Goal: Navigation & Orientation: Find specific page/section

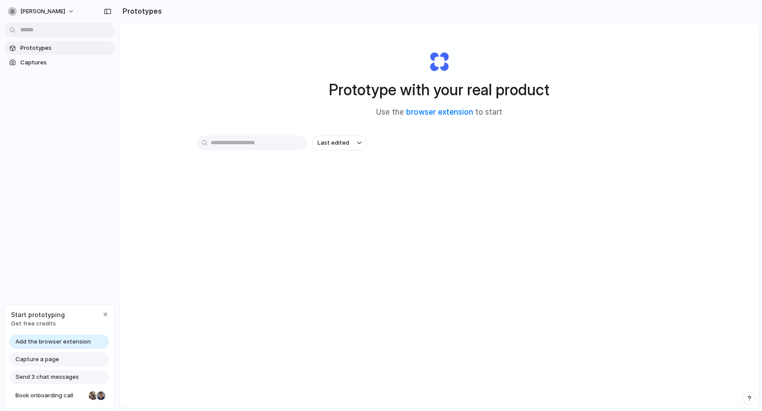
click at [248, 142] on input "text" at bounding box center [252, 142] width 110 height 15
click at [442, 112] on link "browser extension" at bounding box center [439, 112] width 67 height 9
click at [424, 112] on link "browser extension" at bounding box center [439, 112] width 67 height 9
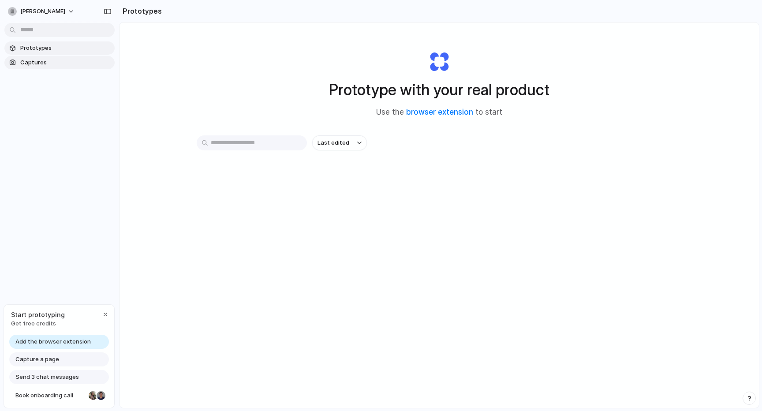
click at [33, 66] on span "Captures" at bounding box center [65, 62] width 91 height 9
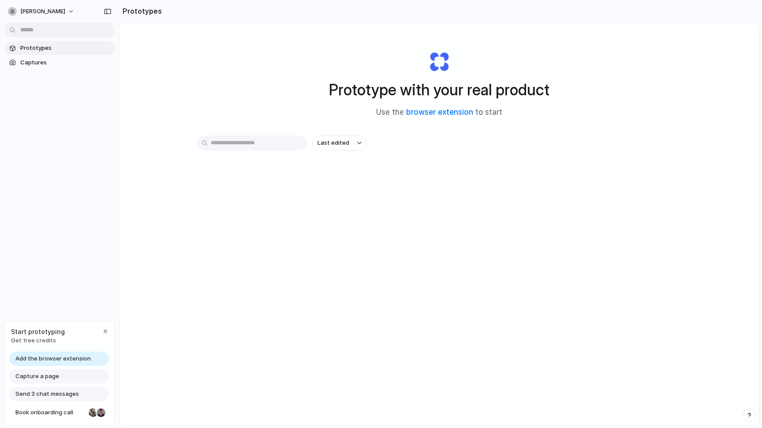
click at [183, 1] on section "Prototypes" at bounding box center [439, 11] width 640 height 22
